Goal: Find contact information: Find contact information

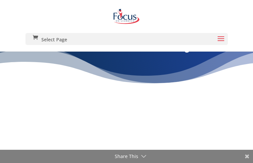
type input "DbOQFMPWmDU"
type input "fahawuyiquna41@gmail.com"
